Goal: Task Accomplishment & Management: Manage account settings

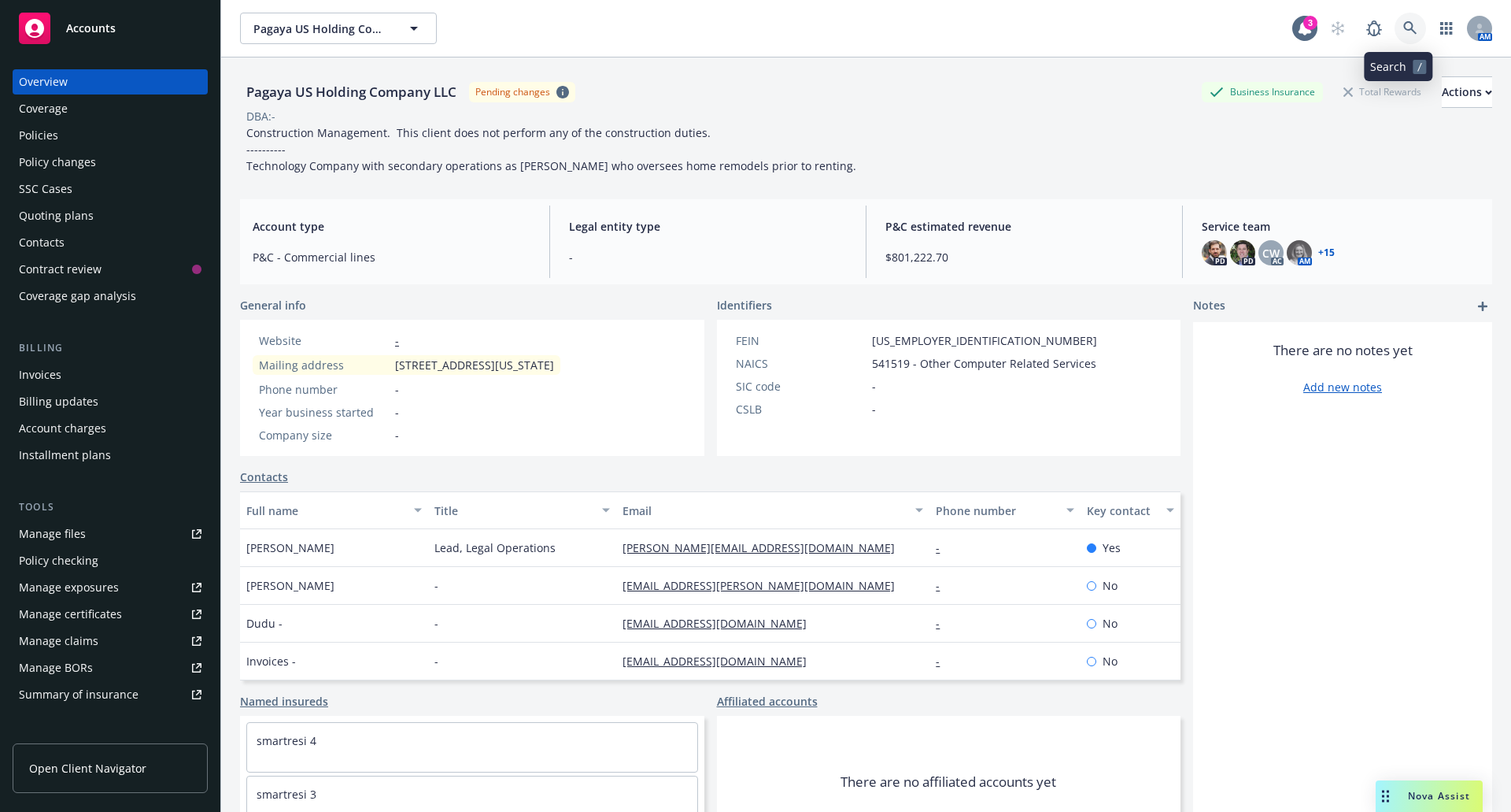
click at [1404, 26] on icon at bounding box center [1410, 28] width 14 height 14
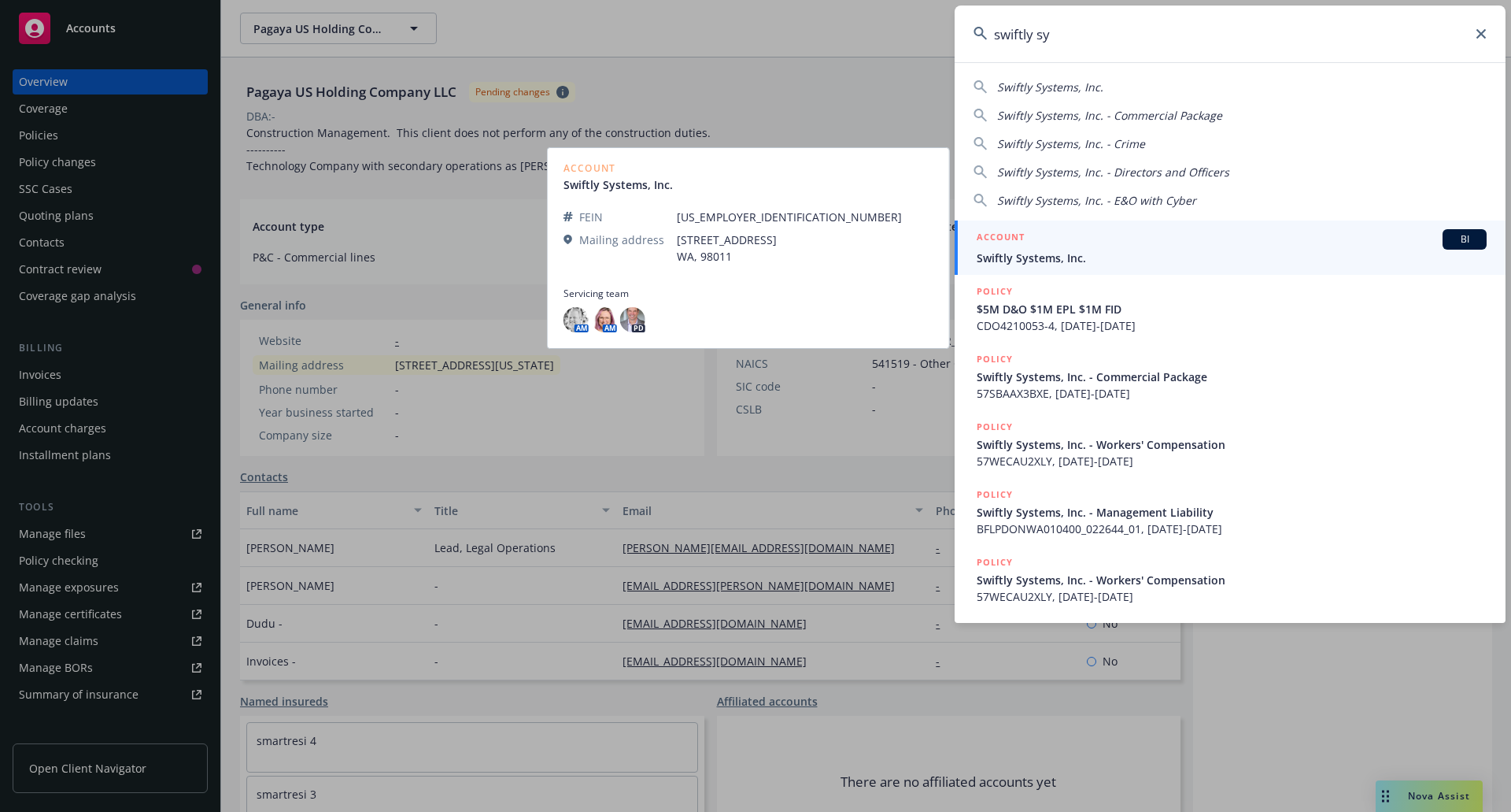
type input "swiftly sy"
click at [1198, 248] on div "ACCOUNT BI" at bounding box center [1232, 239] width 510 height 20
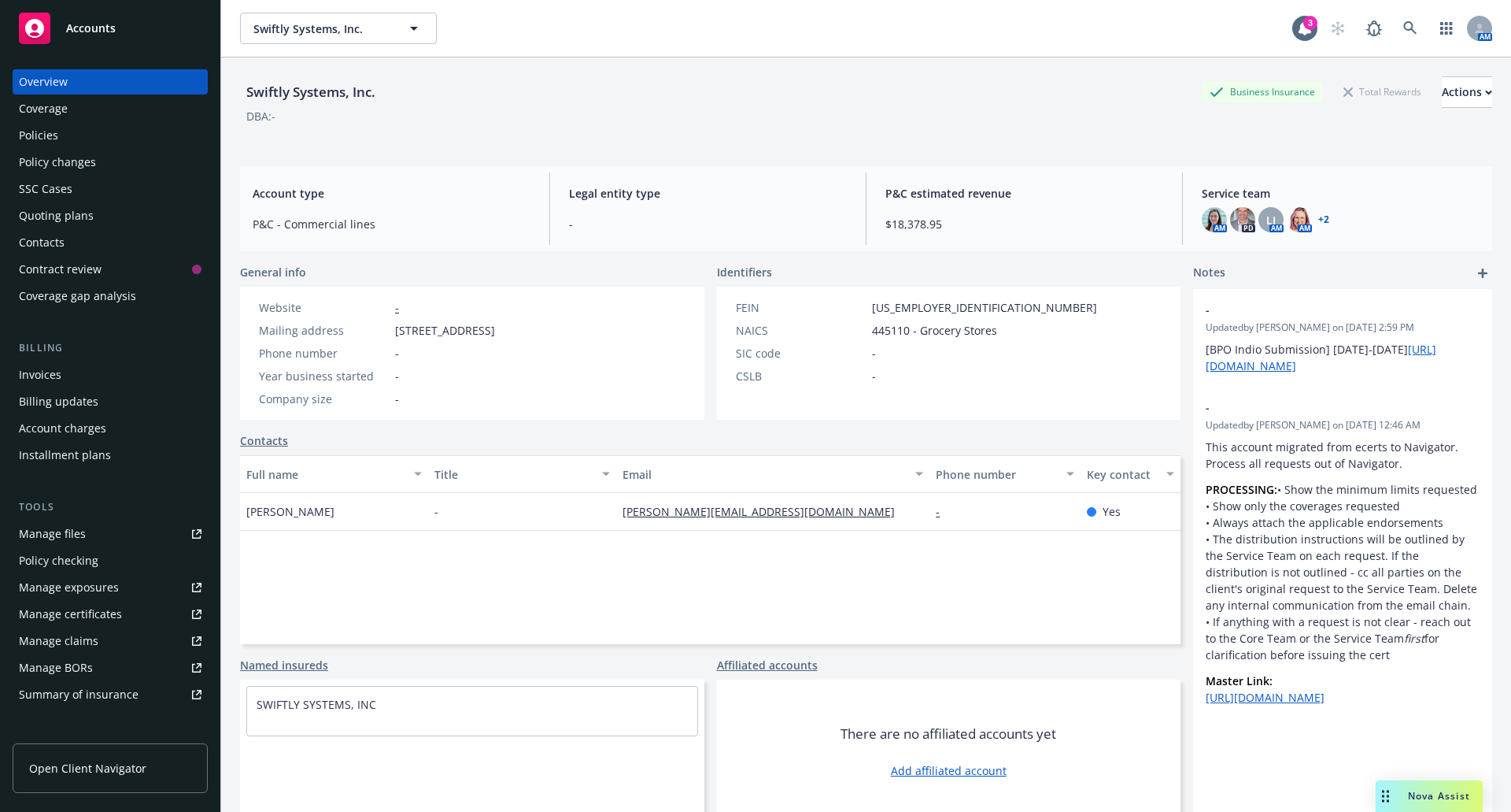
click at [49, 140] on div "Policies" at bounding box center [39, 135] width 39 height 25
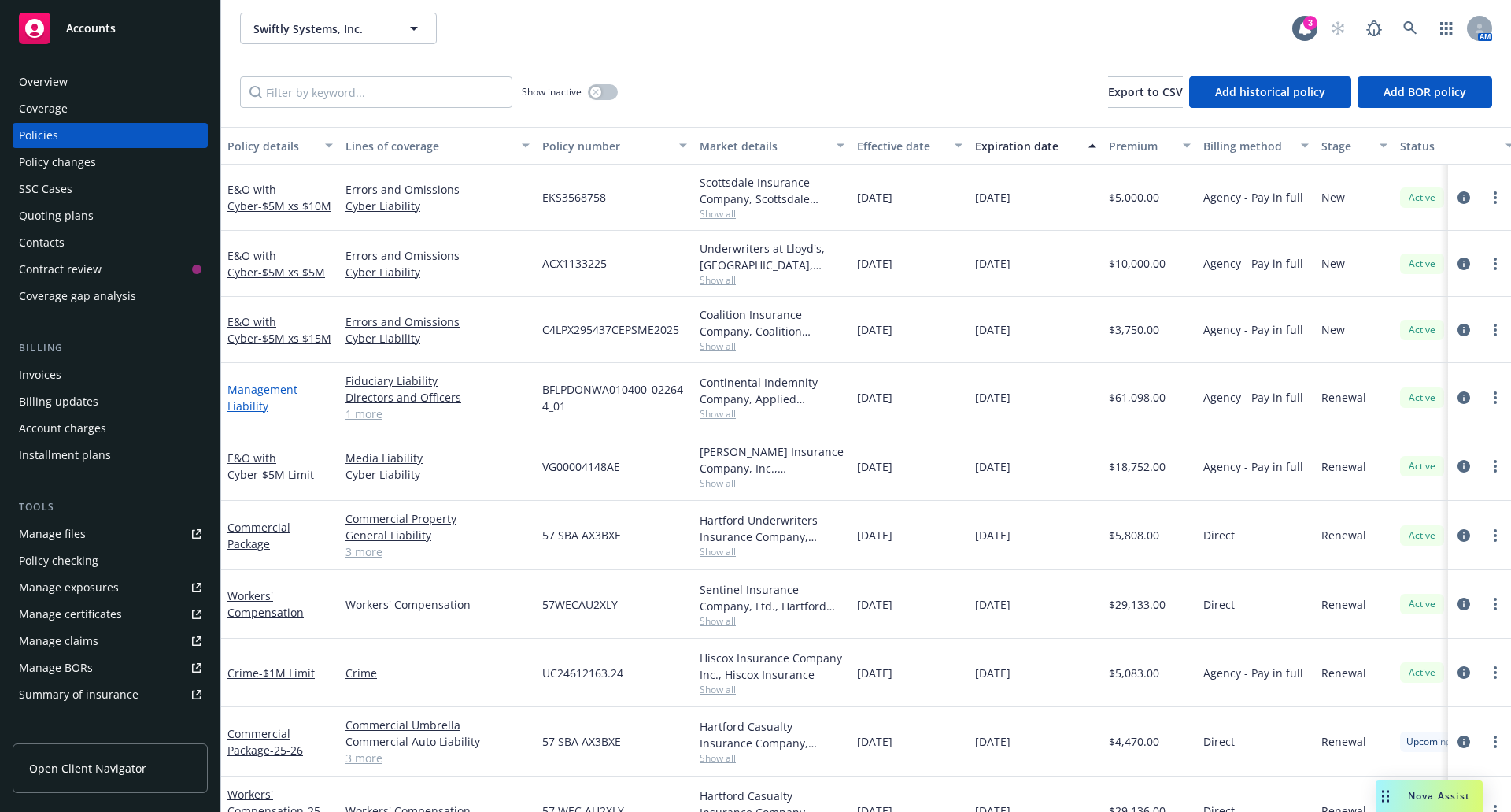
click at [248, 393] on link "Management Liability" at bounding box center [263, 398] width 70 height 31
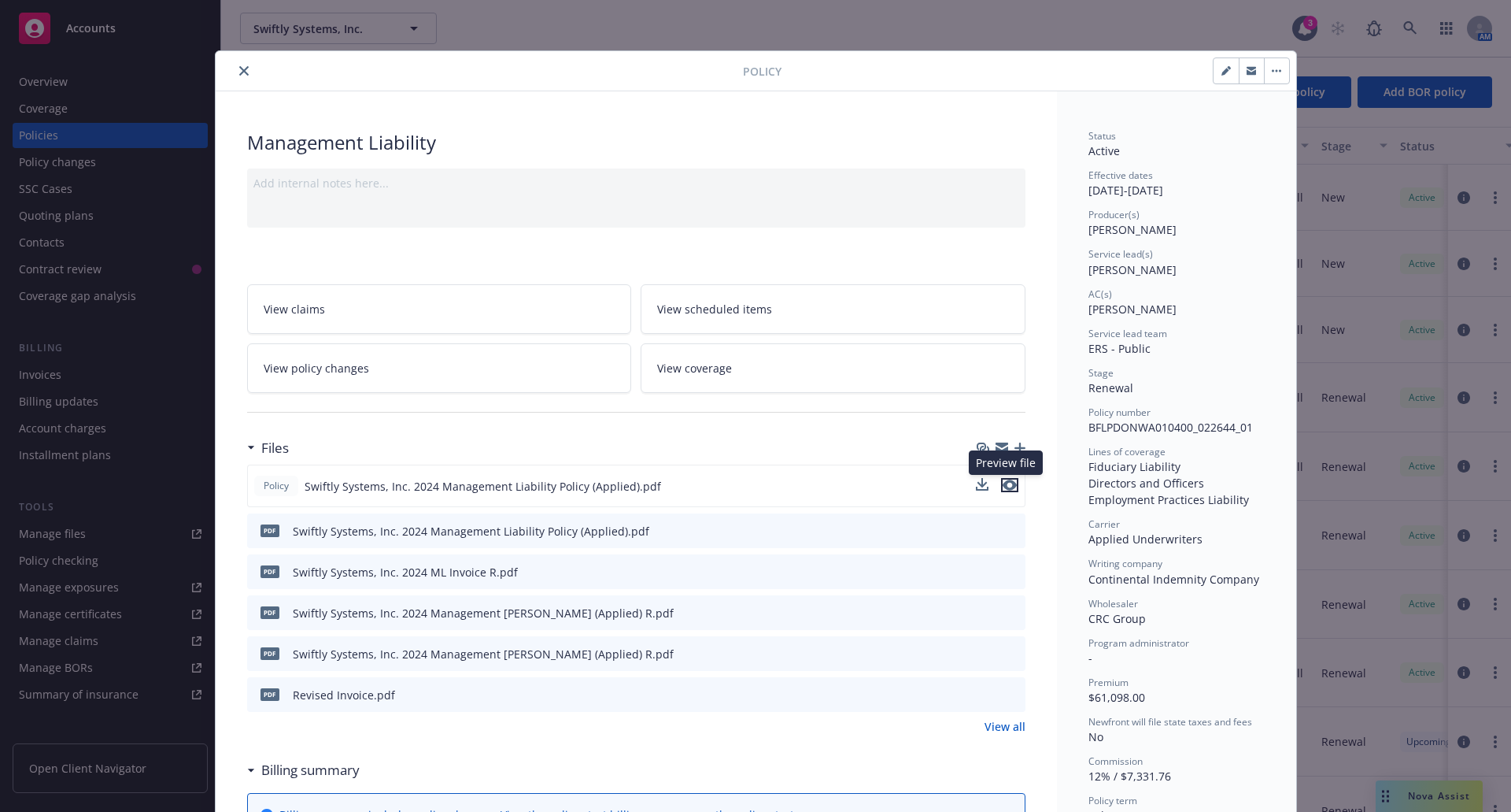
click at [1003, 482] on icon "preview file" at bounding box center [1009, 485] width 14 height 11
click at [240, 69] on icon "close" at bounding box center [244, 71] width 9 height 9
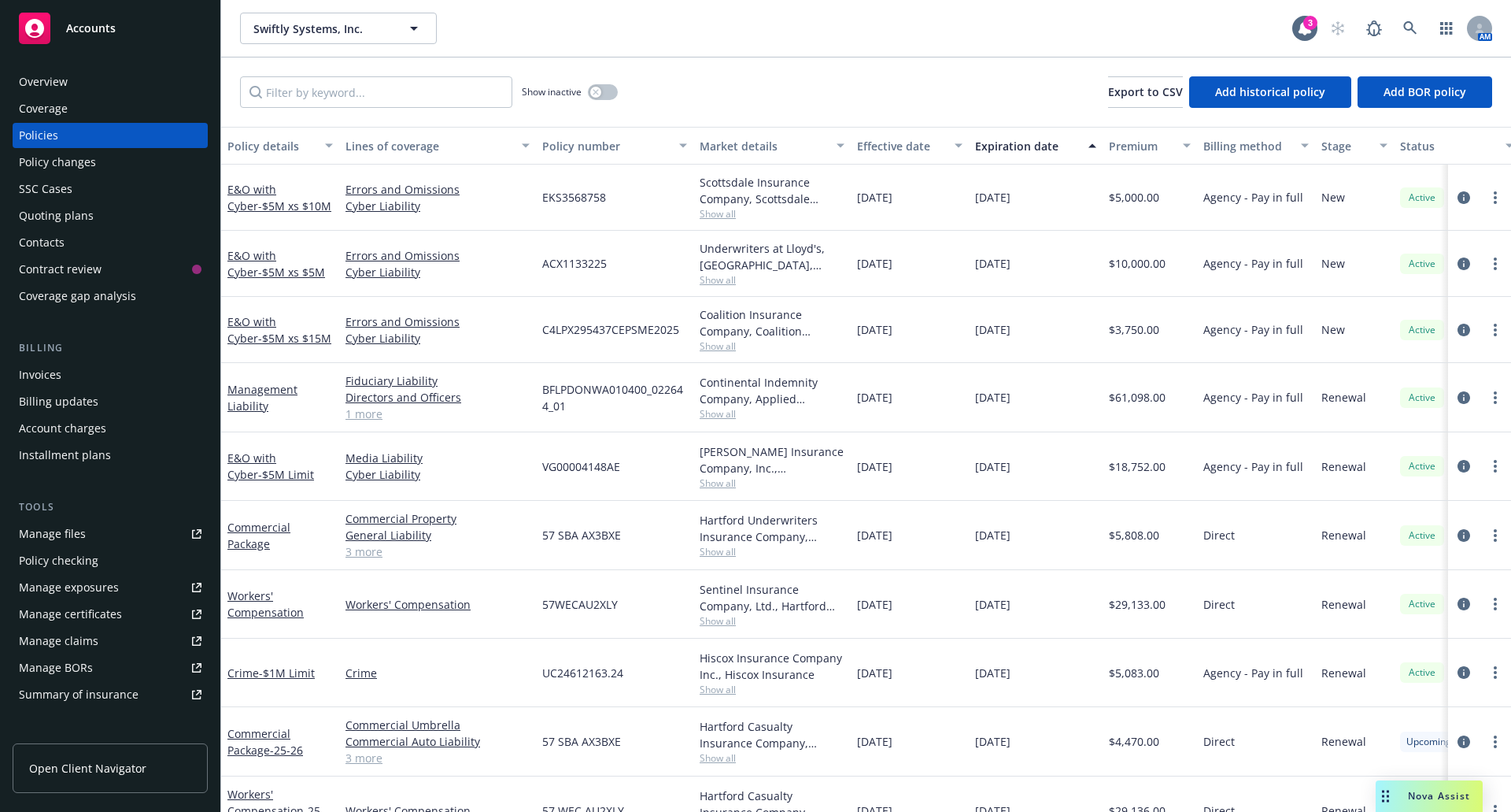
click at [73, 218] on div "Quoting plans" at bounding box center [56, 215] width 74 height 25
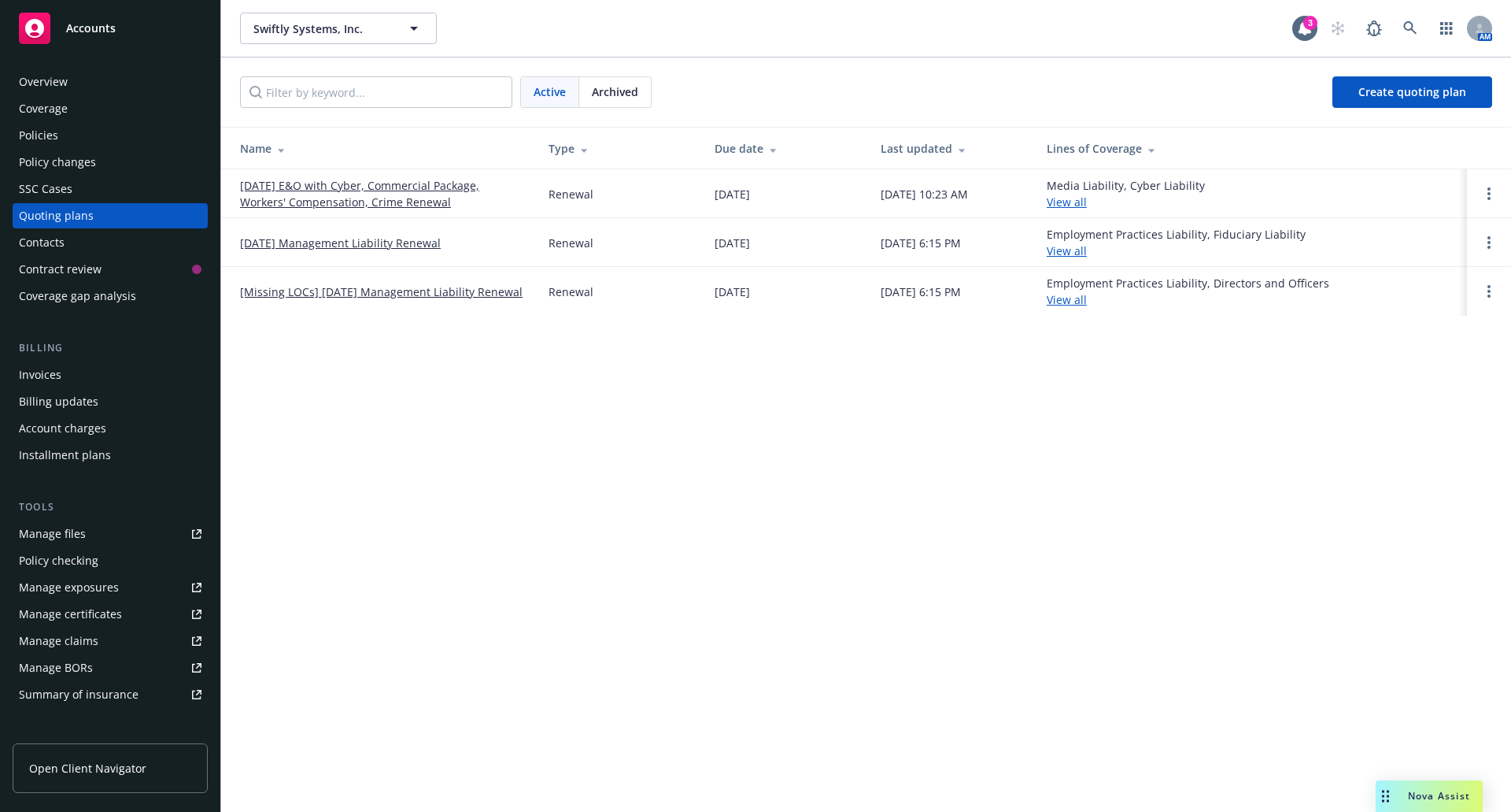
click at [346, 249] on link "10/29/25 Management Liability Renewal" at bounding box center [340, 242] width 201 height 17
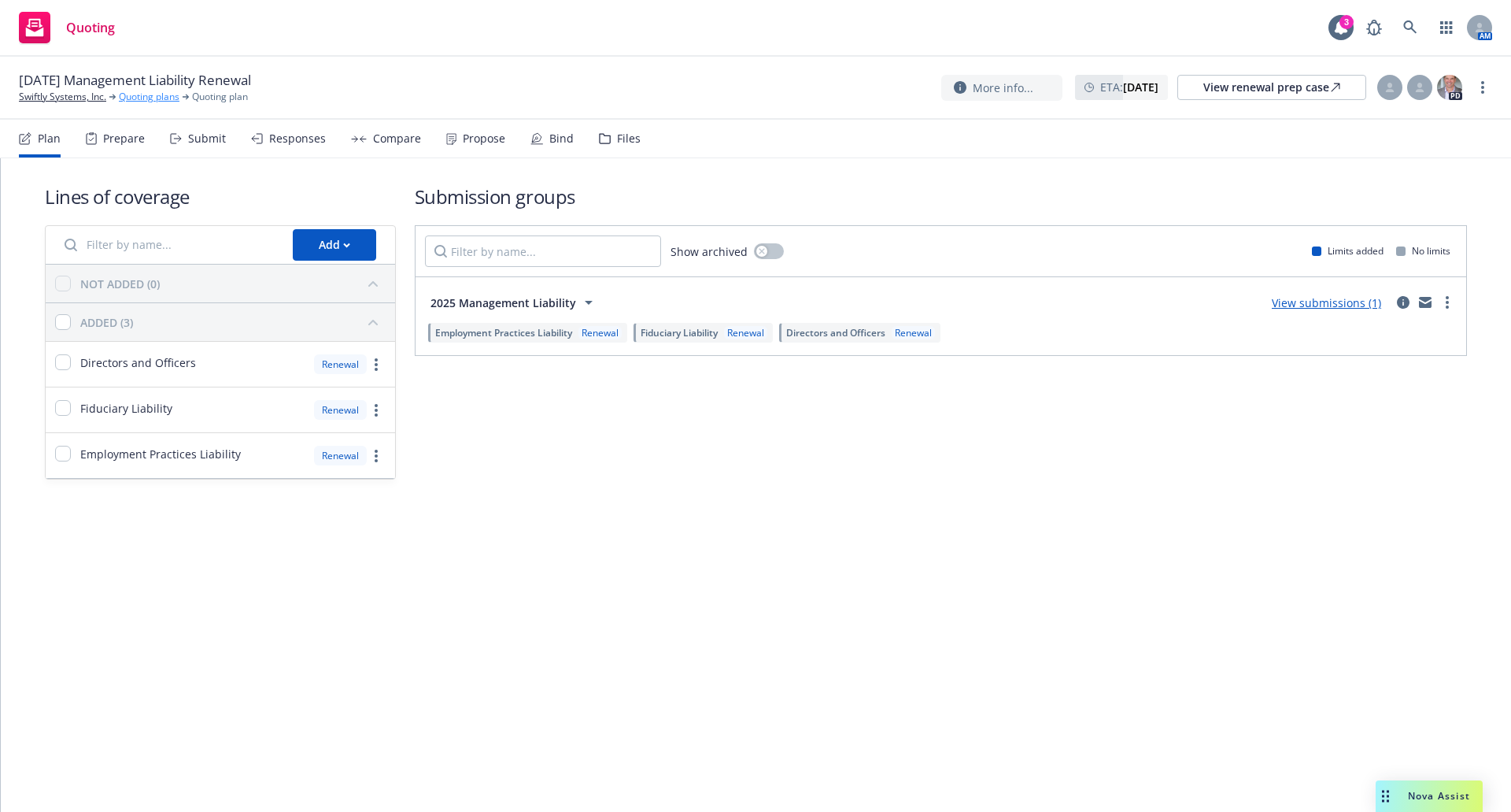
click at [143, 98] on link "Quoting plans" at bounding box center [149, 96] width 61 height 14
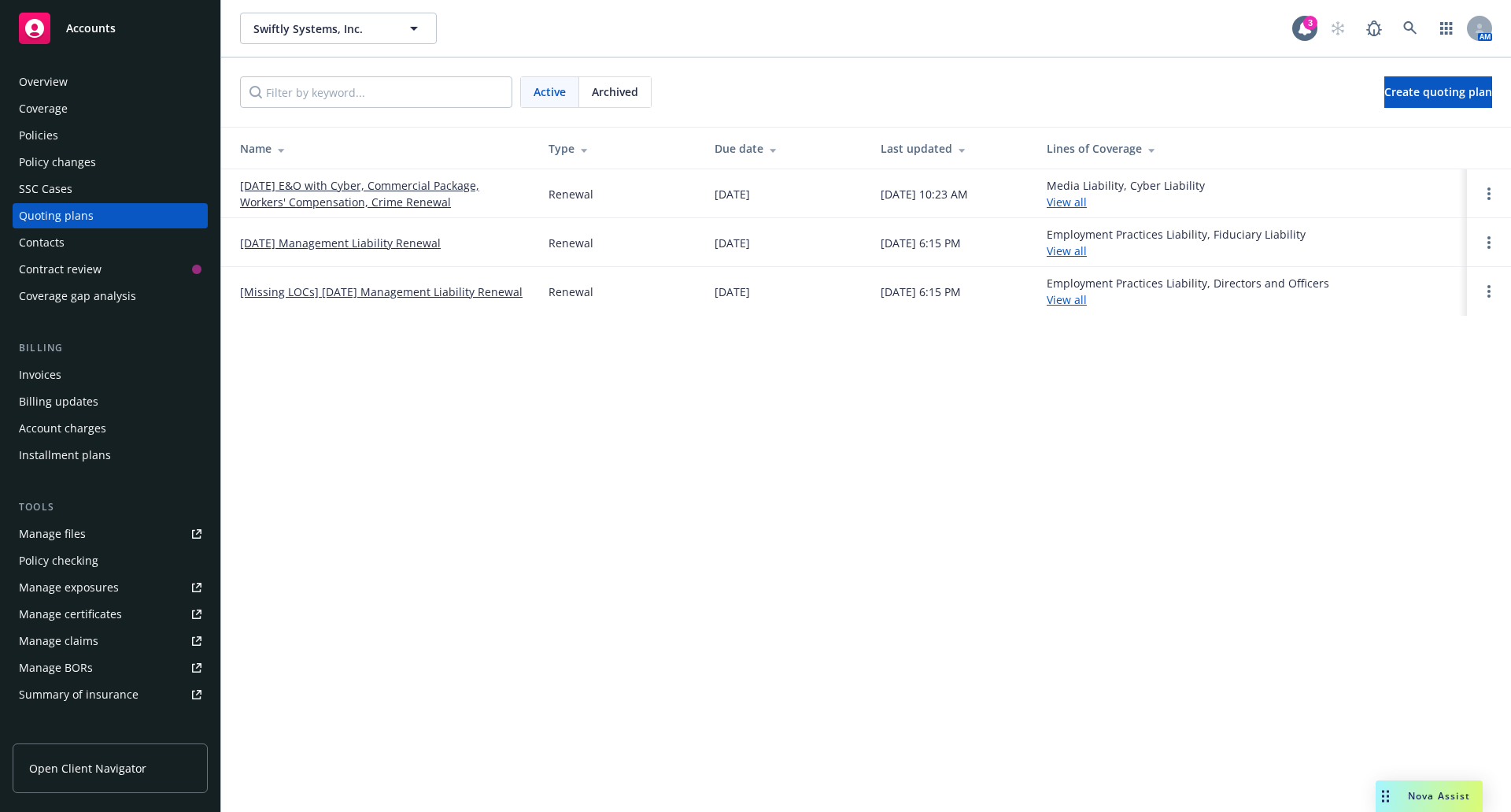
click at [636, 92] on span "Archived" at bounding box center [615, 92] width 47 height 17
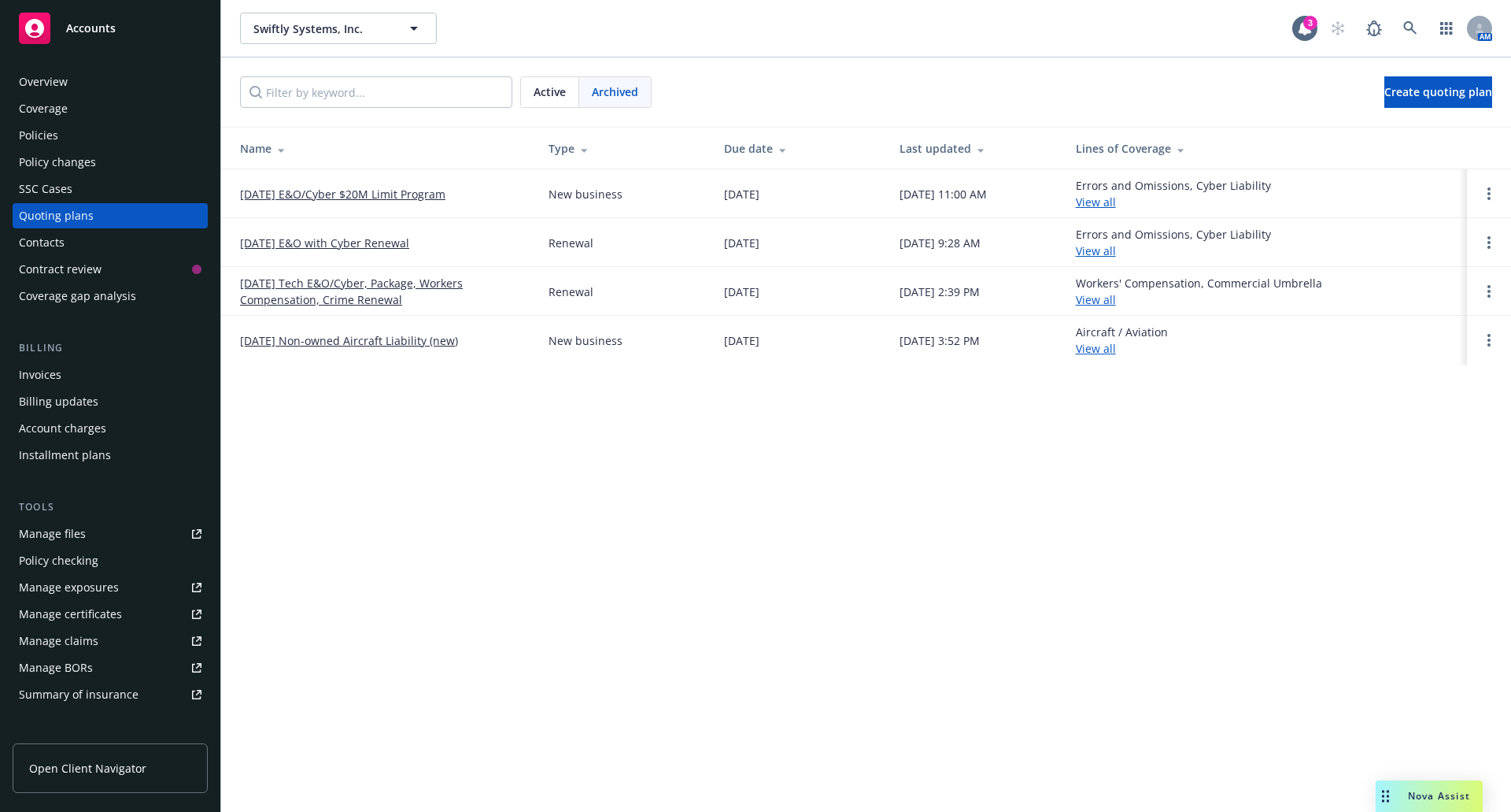
click at [45, 138] on div "Policies" at bounding box center [39, 135] width 39 height 25
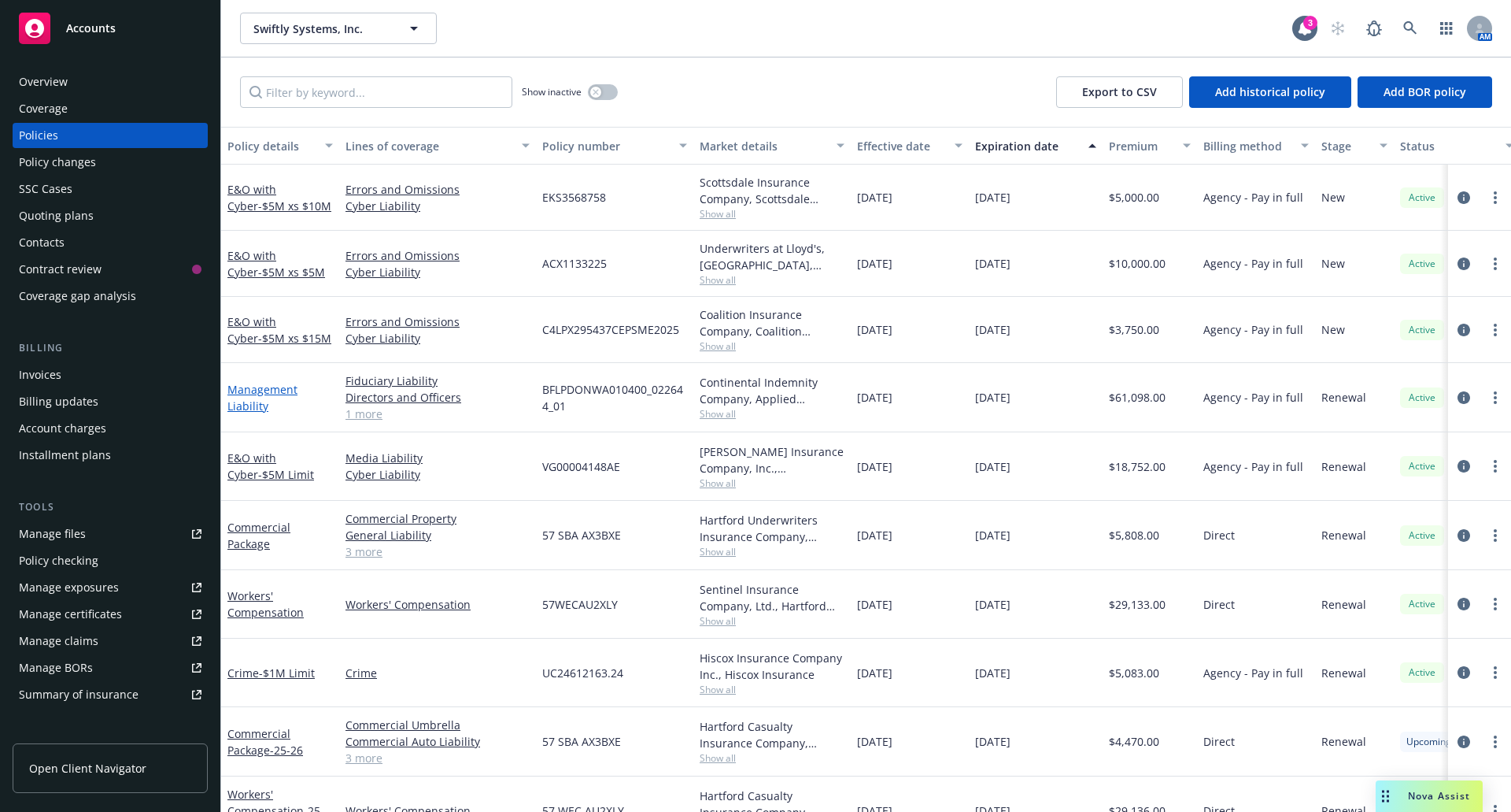
click at [246, 399] on link "Management Liability" at bounding box center [263, 398] width 70 height 31
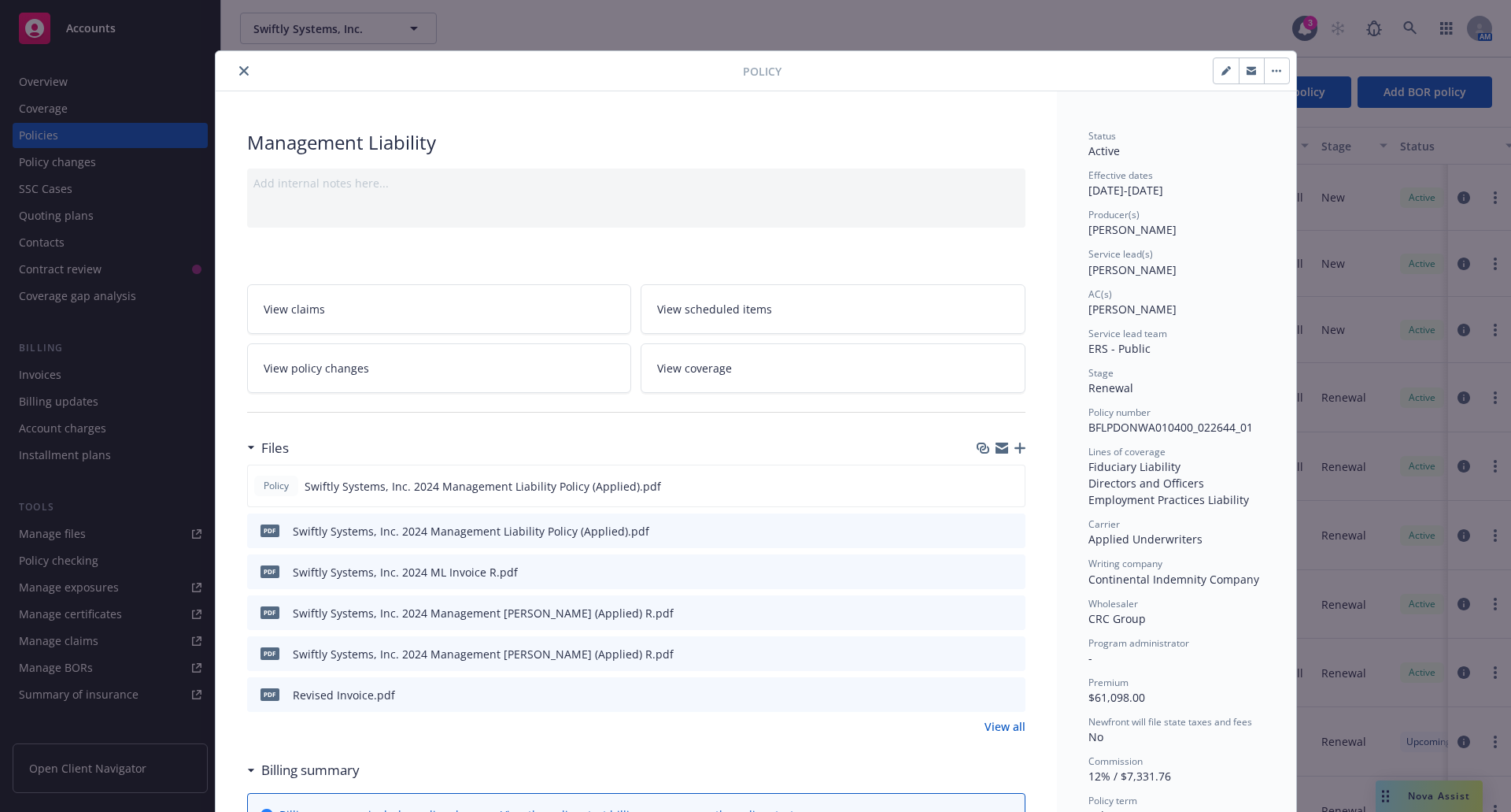
click at [240, 74] on icon "close" at bounding box center [244, 71] width 9 height 9
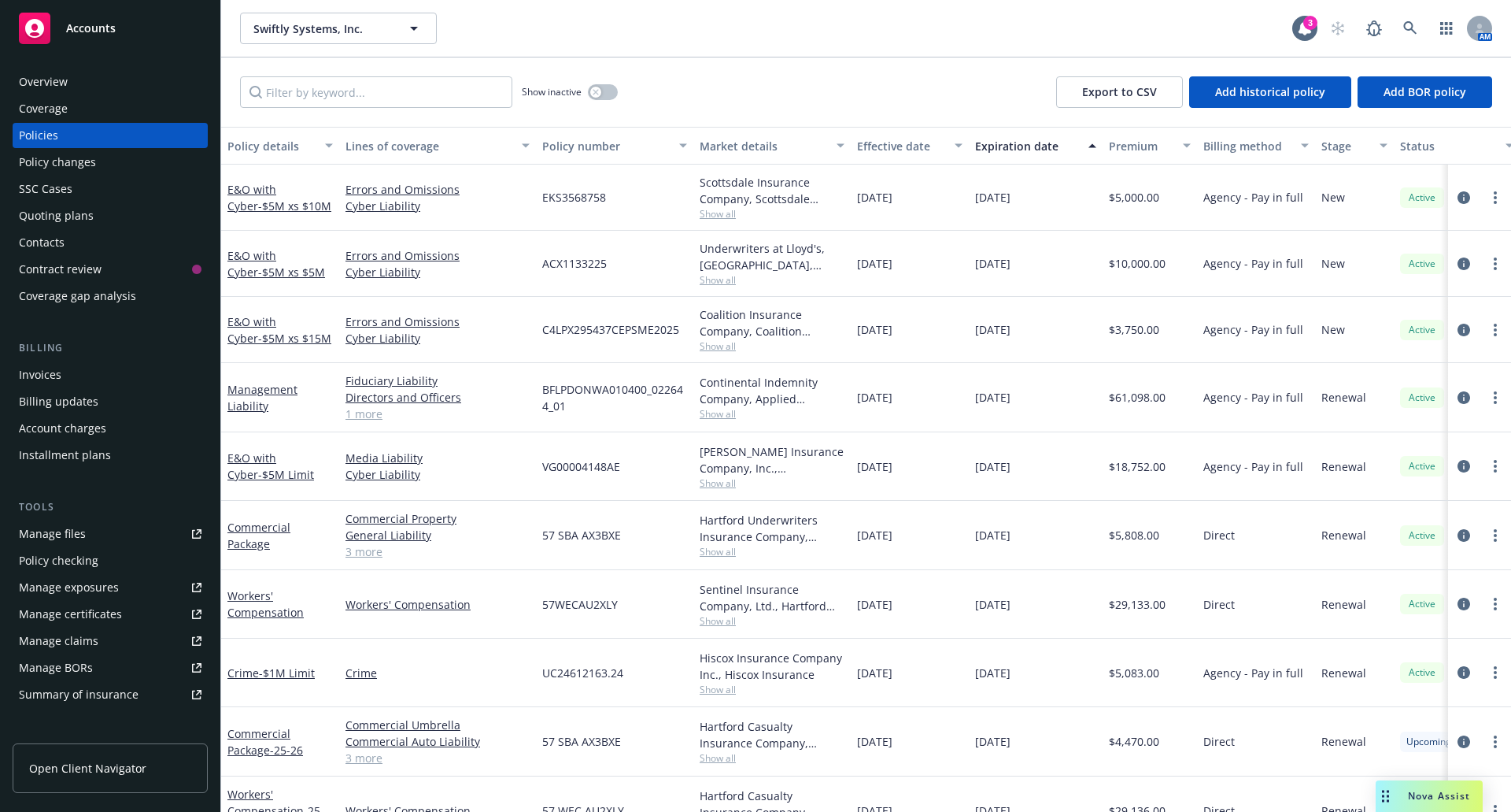
click at [80, 542] on div "Manage files" at bounding box center [52, 533] width 67 height 25
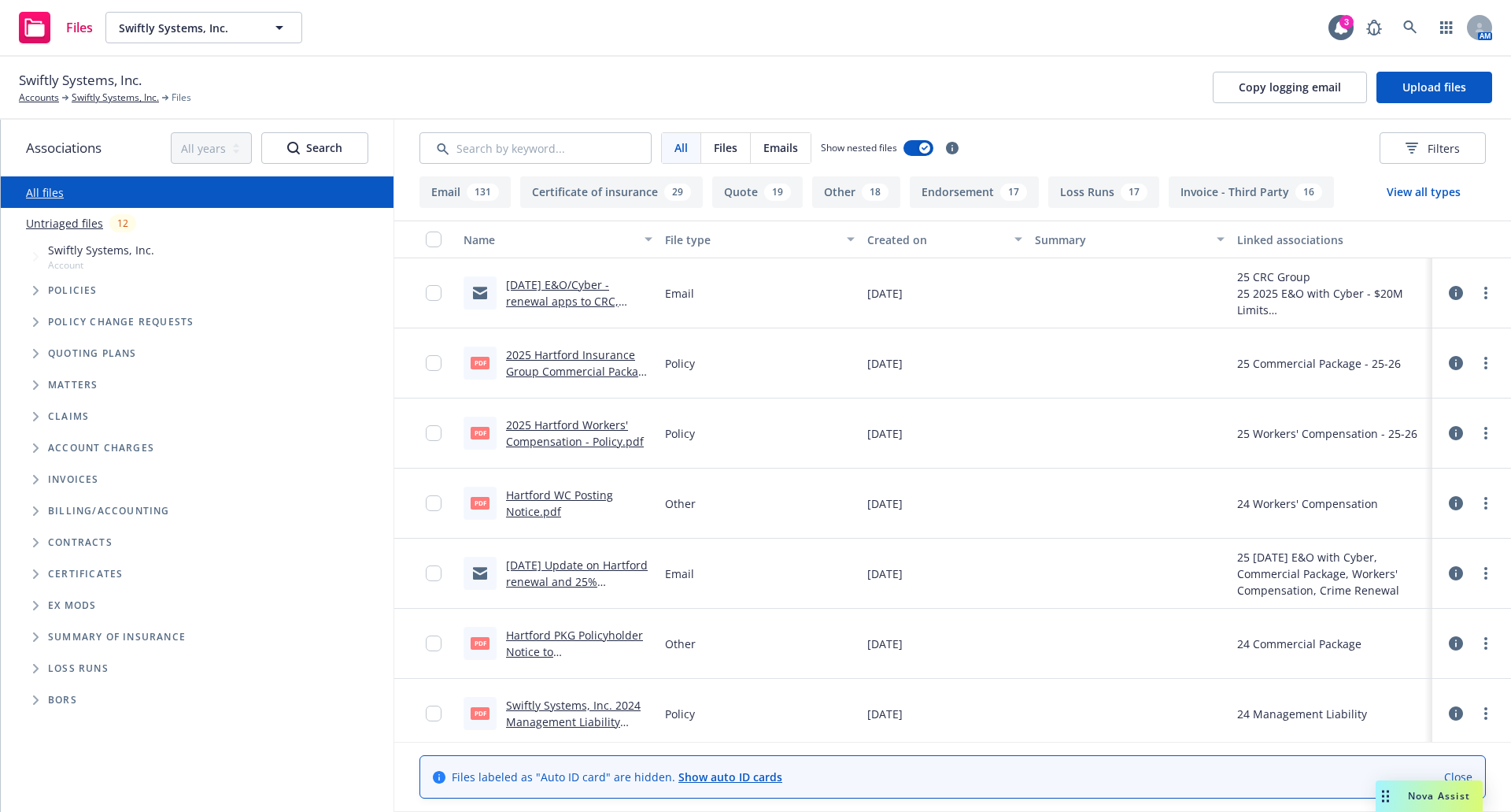
click at [31, 665] on span "Folder Tree Example" at bounding box center [35, 668] width 25 height 25
click at [52, 729] on link "2025" at bounding box center [60, 727] width 25 height 17
